Goal: Task Accomplishment & Management: Use online tool/utility

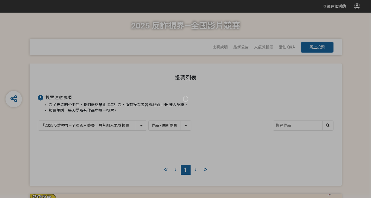
select select "13146"
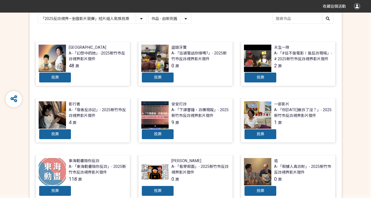
scroll to position [119, 0]
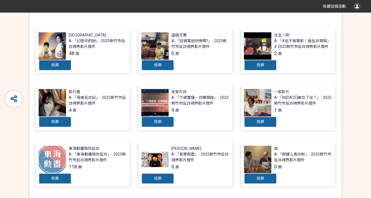
click at [64, 66] on div "投票" at bounding box center [55, 65] width 33 height 11
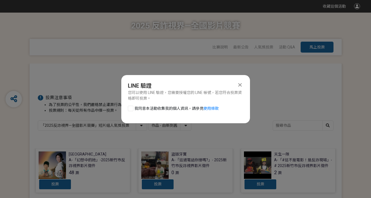
scroll to position [0, 0]
click at [133, 110] on label "我同意本活動收集我的個人資訊，請參見 使用條款" at bounding box center [173, 109] width 91 height 6
click at [132, 110] on input "我同意本活動收集我的個人資訊，請參見 使用條款" at bounding box center [130, 108] width 4 height 4
checkbox input "false"
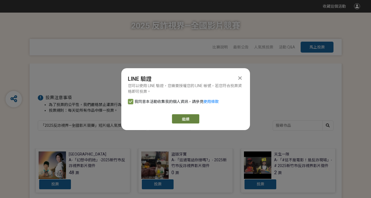
click at [183, 119] on link "繼續" at bounding box center [185, 118] width 27 height 9
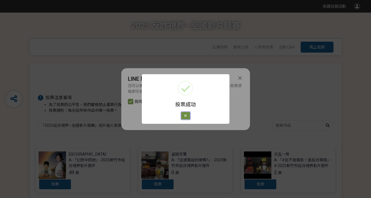
click at [187, 114] on button "好" at bounding box center [185, 116] width 9 height 8
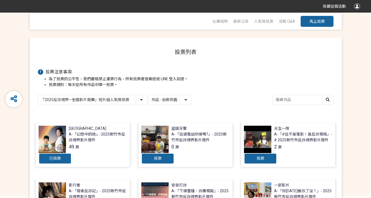
scroll to position [70, 0]
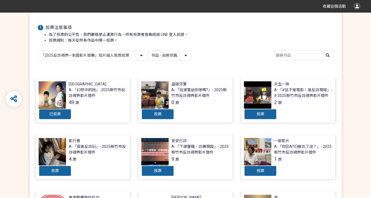
click at [58, 98] on div at bounding box center [52, 94] width 27 height 27
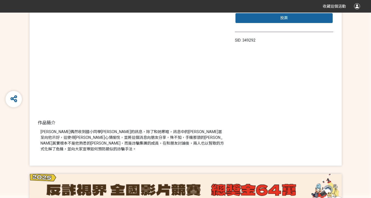
scroll to position [66, 0]
